Goal: Task Accomplishment & Management: Manage account settings

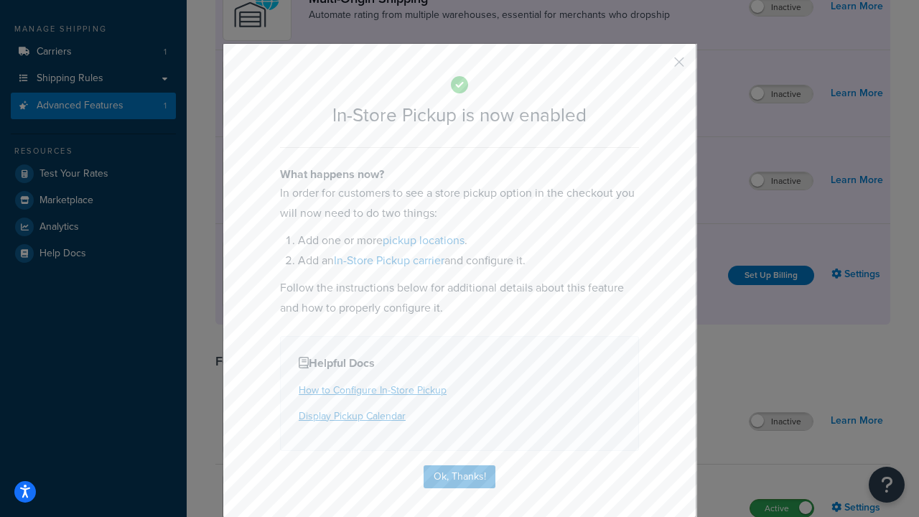
scroll to position [243, 0]
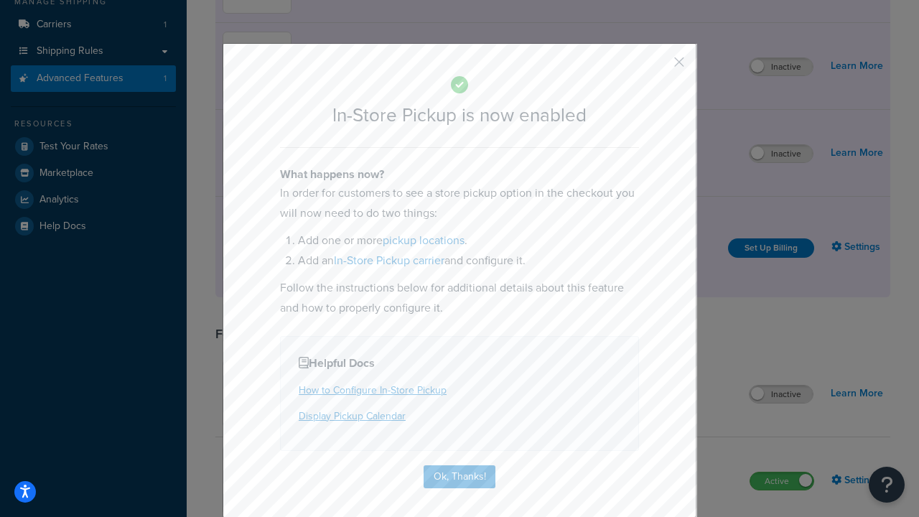
click at [658, 67] on button "button" at bounding box center [658, 67] width 4 height 4
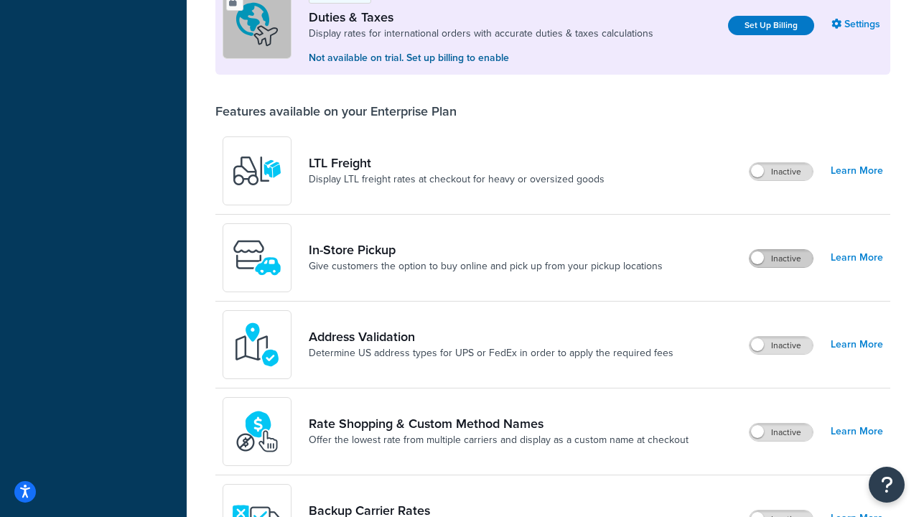
scroll to position [438, 0]
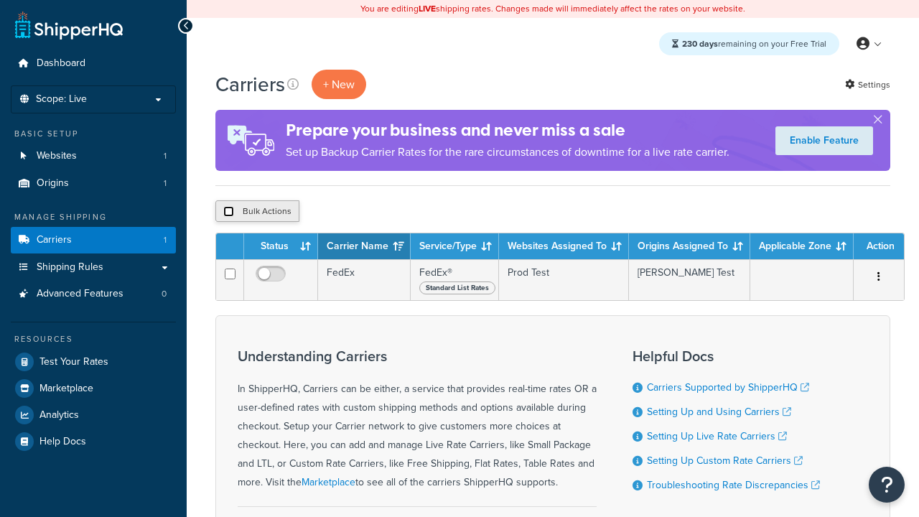
click at [228, 212] on input "checkbox" at bounding box center [228, 211] width 11 height 11
checkbox input "true"
click at [386, 212] on button "Delete" at bounding box center [383, 211] width 50 height 22
